Goal: Navigation & Orientation: Go to known website

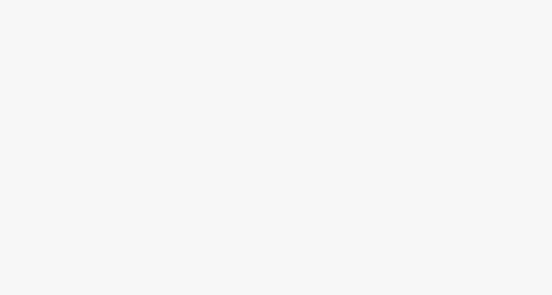
click at [309, 48] on div at bounding box center [276, 158] width 552 height 274
